Goal: Use online tool/utility: Utilize a website feature to perform a specific function

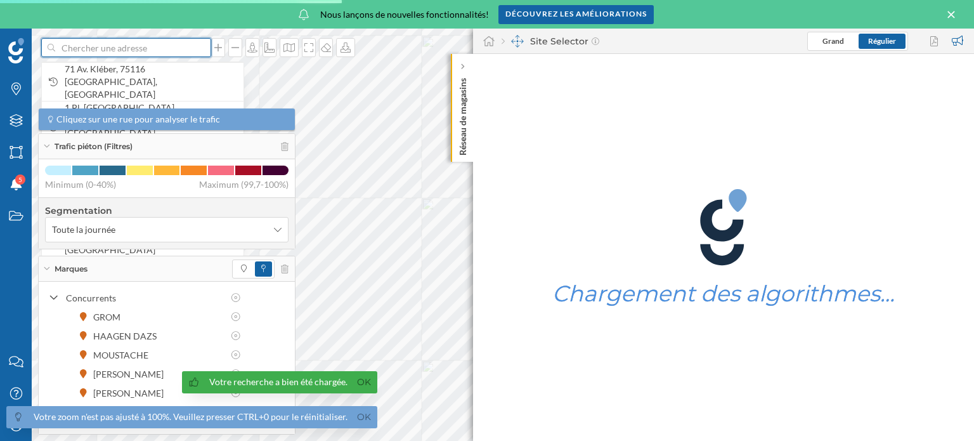
click at [64, 44] on input at bounding box center [126, 47] width 142 height 19
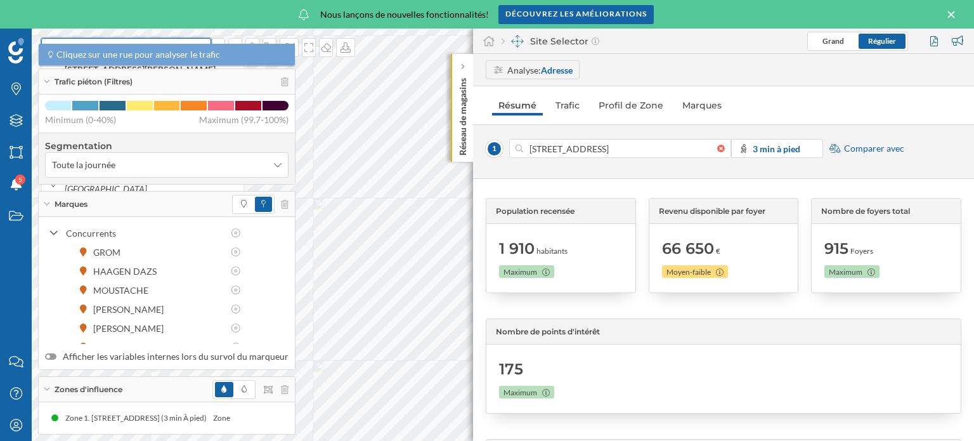
type input "1"
type input "[STREET_ADDRESS][PERSON_NAME]"
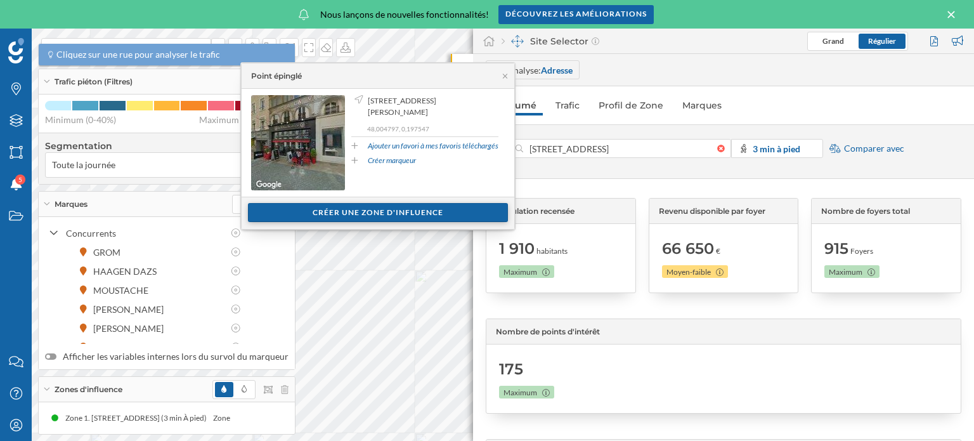
click at [357, 207] on div "Créer une zone d'influence" at bounding box center [378, 212] width 260 height 19
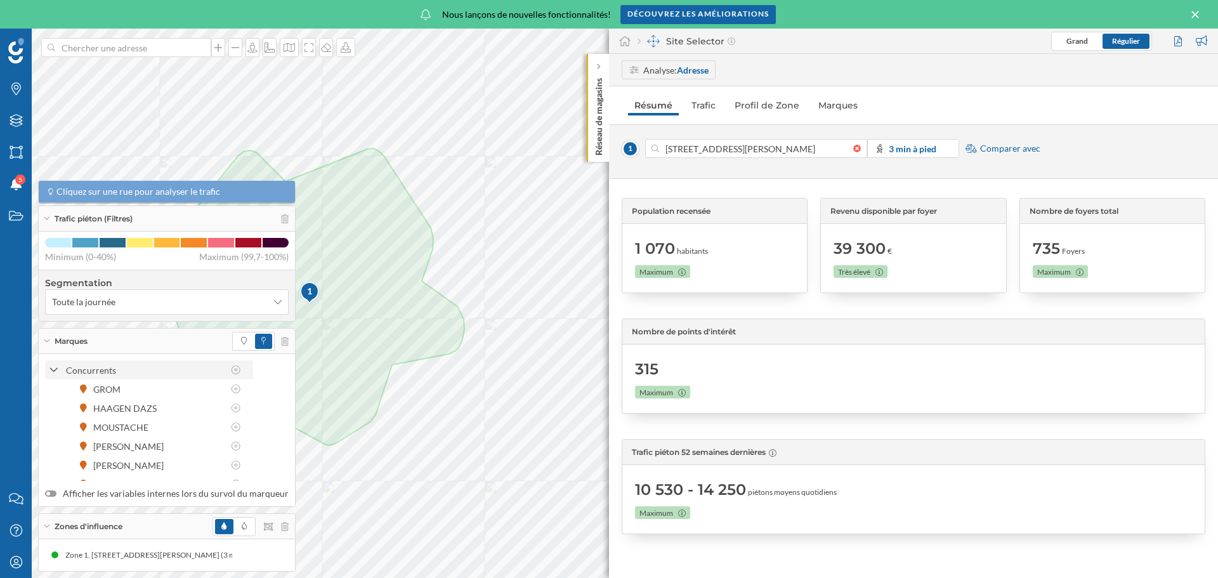
click at [56, 365] on icon at bounding box center [53, 370] width 9 height 11
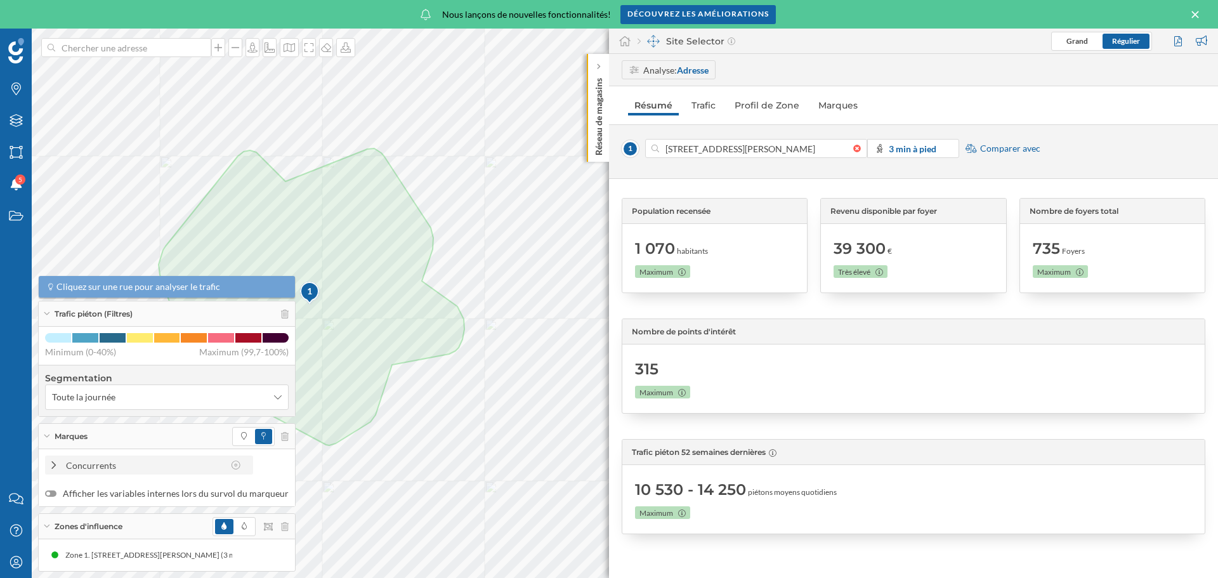
click at [52, 440] on div at bounding box center [53, 465] width 11 height 13
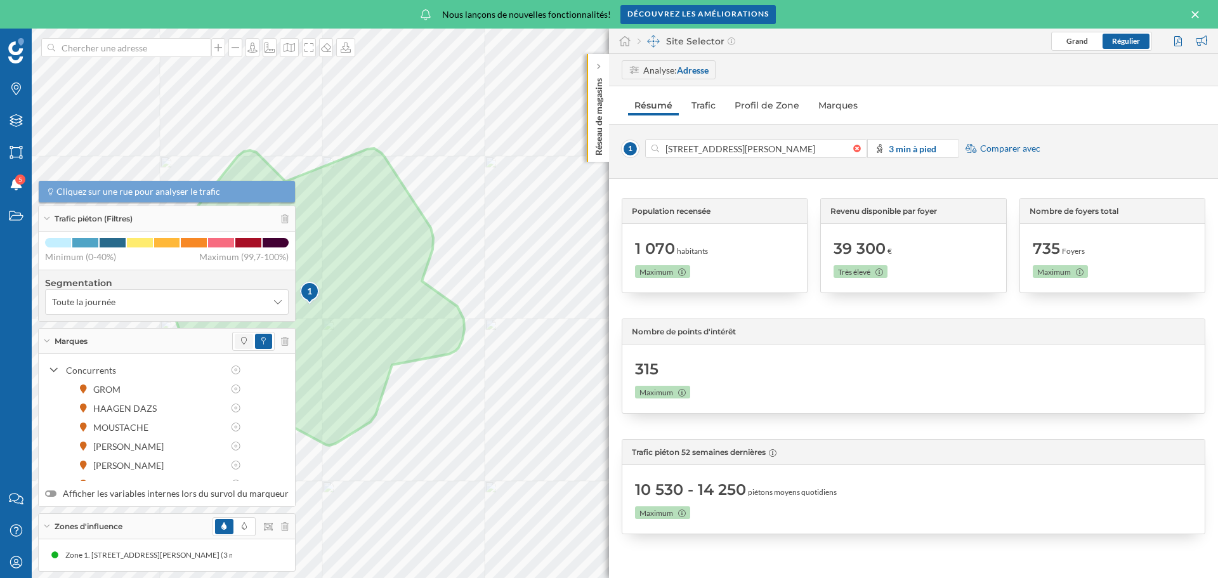
click at [237, 334] on span at bounding box center [244, 341] width 18 height 15
click at [241, 342] on icon at bounding box center [244, 341] width 6 height 8
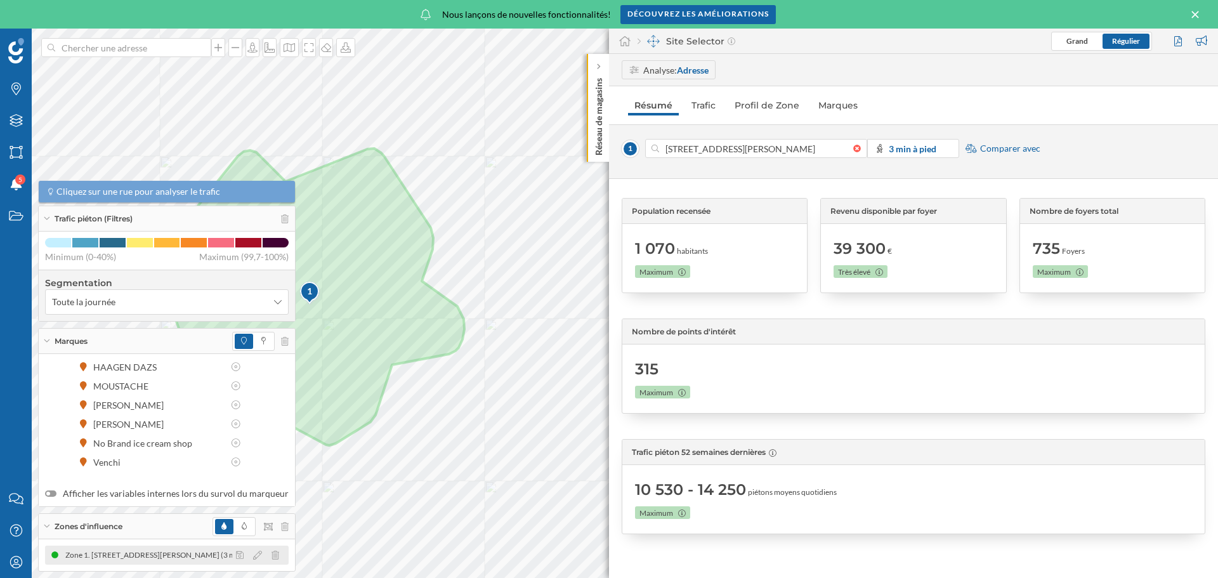
click at [132, 440] on div "Zone 1. [STREET_ADDRESS][PERSON_NAME] (3 min À pied)" at bounding box center [123, 555] width 207 height 13
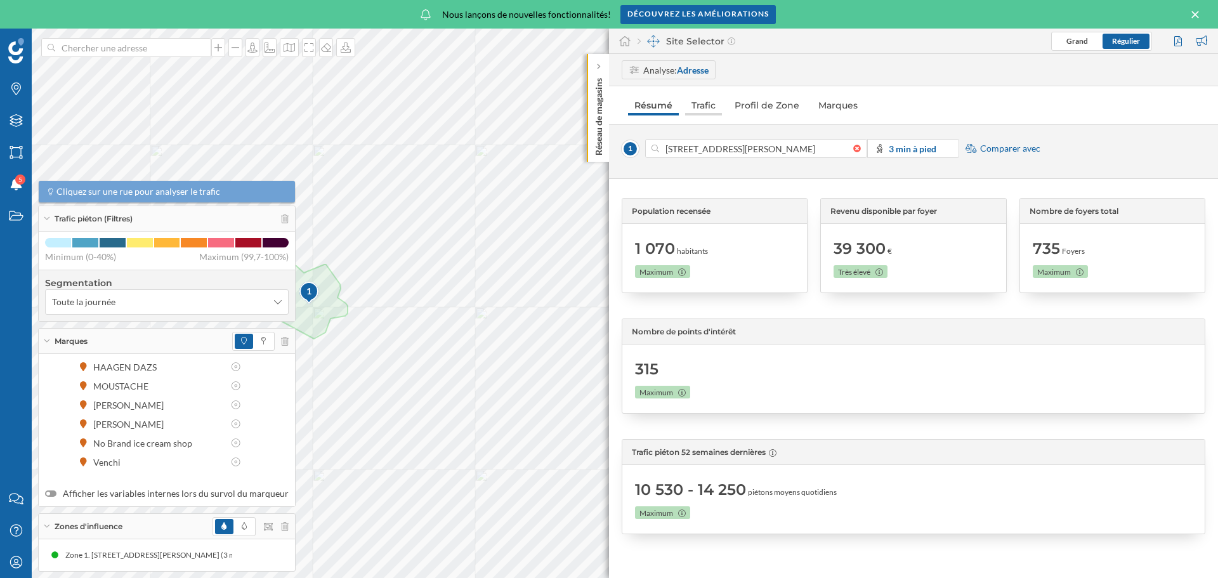
click at [702, 100] on link "Trafic" at bounding box center [703, 105] width 37 height 20
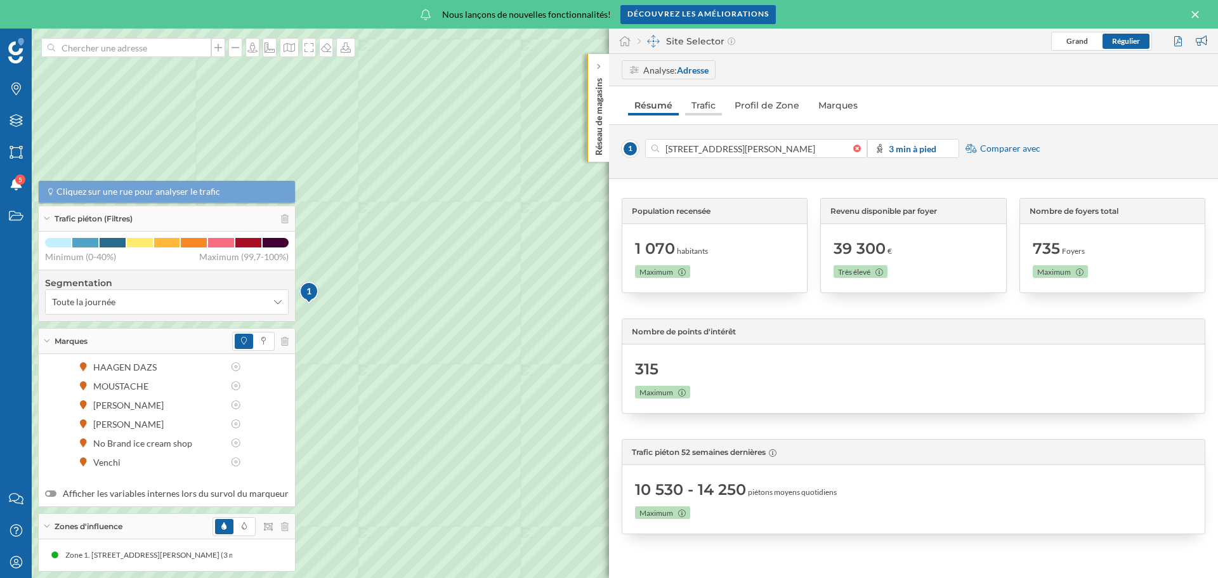
click at [701, 105] on link "Trafic" at bounding box center [703, 105] width 37 height 20
